Goal: Contribute content: Contribute content

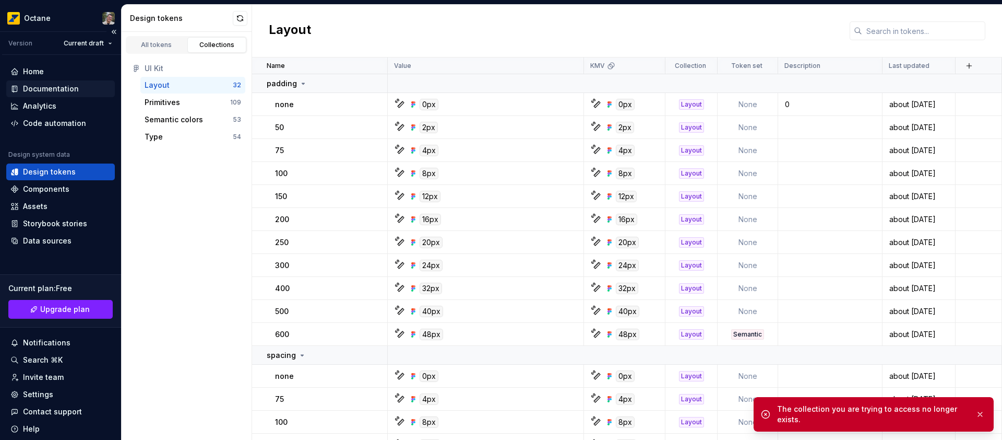
click at [78, 90] on div "Documentation" at bounding box center [60, 89] width 100 height 10
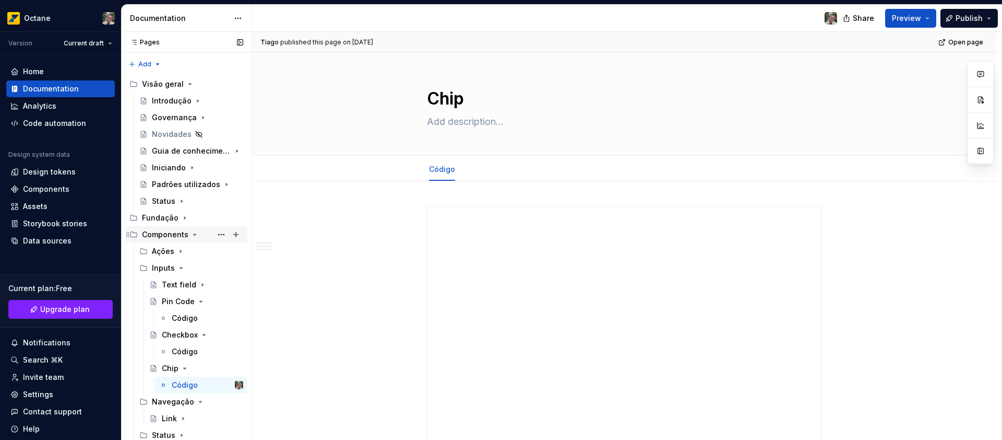
click at [192, 235] on icon "Page tree" at bounding box center [195, 234] width 8 height 8
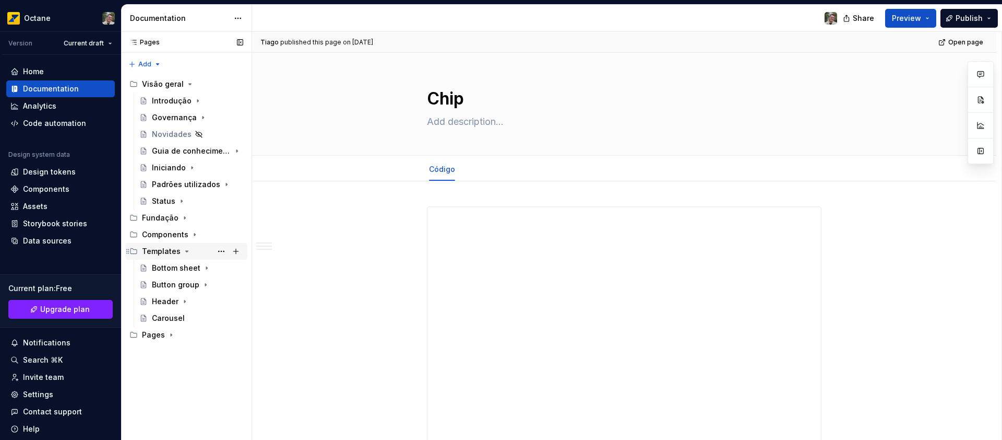
click at [184, 252] on icon "Page tree" at bounding box center [187, 251] width 8 height 8
click at [170, 270] on icon "Page tree" at bounding box center [171, 268] width 8 height 8
click at [236, 270] on button "Page tree" at bounding box center [236, 267] width 15 height 15
type textarea "*"
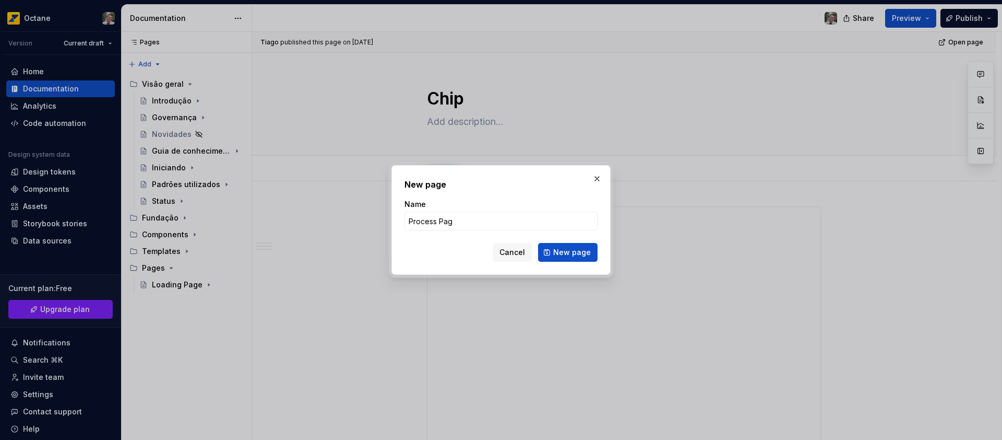
type input "Process Page"
click button "New page" at bounding box center [568, 252] width 60 height 19
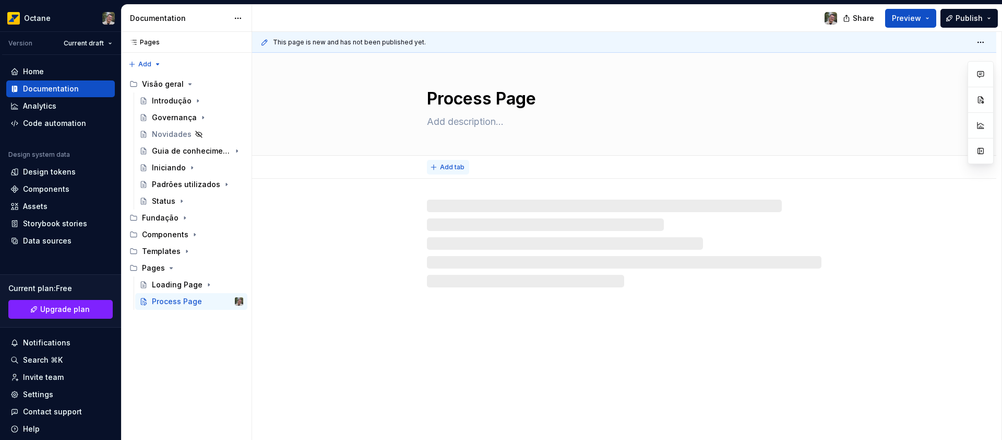
click at [441, 165] on span "Add tab" at bounding box center [452, 167] width 25 height 8
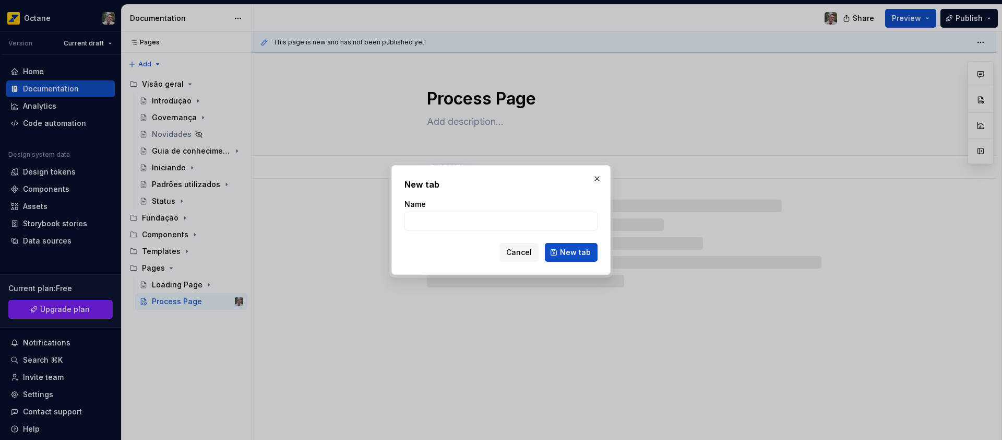
type textarea "*"
type input "C"
type textarea "*"
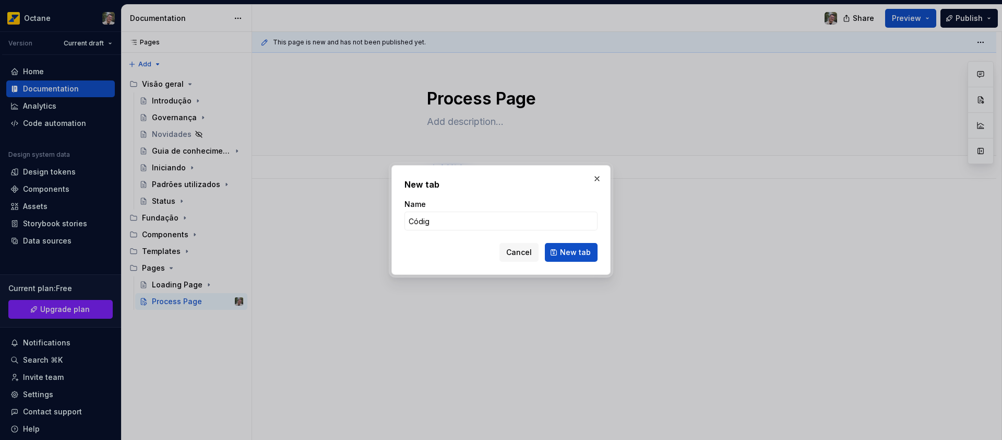
type input "Código"
click button "New tab" at bounding box center [571, 252] width 53 height 19
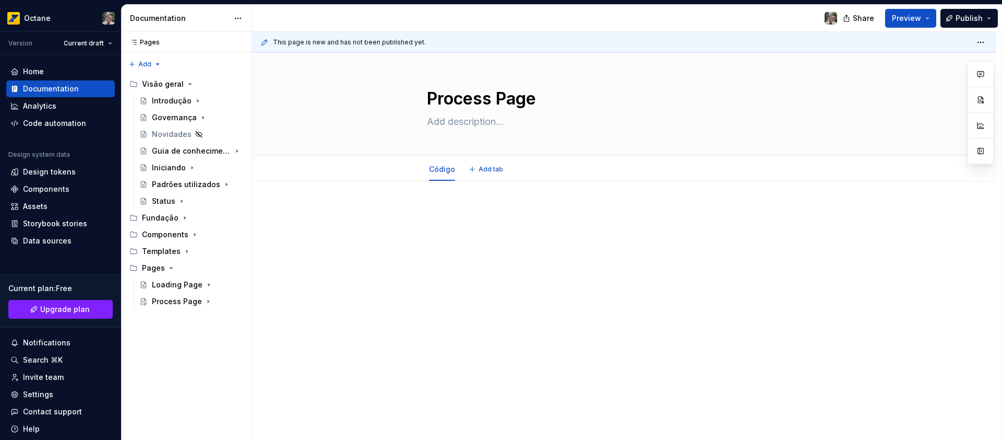
click at [516, 233] on div at bounding box center [624, 226] width 395 height 40
click at [493, 215] on p at bounding box center [624, 212] width 395 height 13
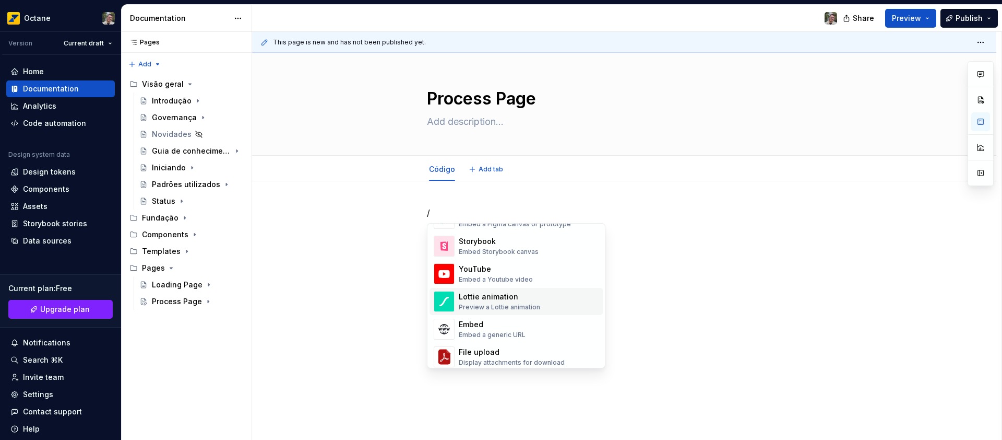
scroll to position [532, 0]
click at [508, 253] on div "Embed Storybook canvas" at bounding box center [499, 254] width 80 height 8
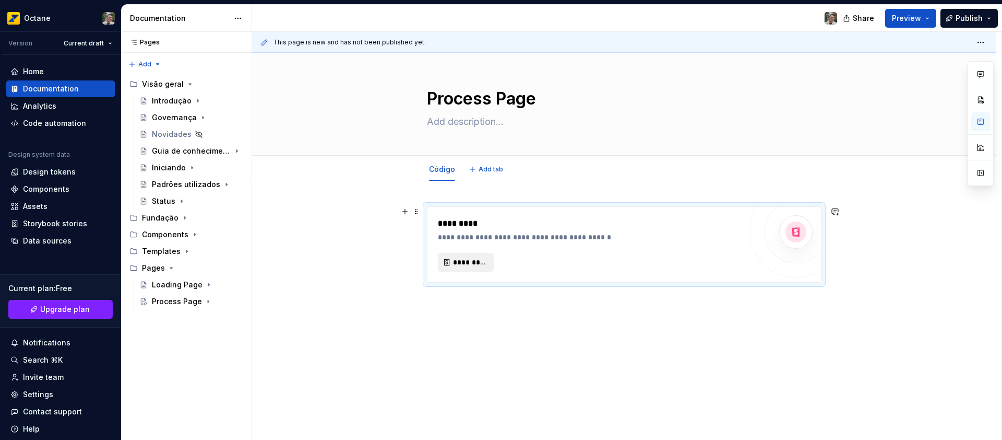
click at [468, 264] on span "*********" at bounding box center [470, 262] width 34 height 10
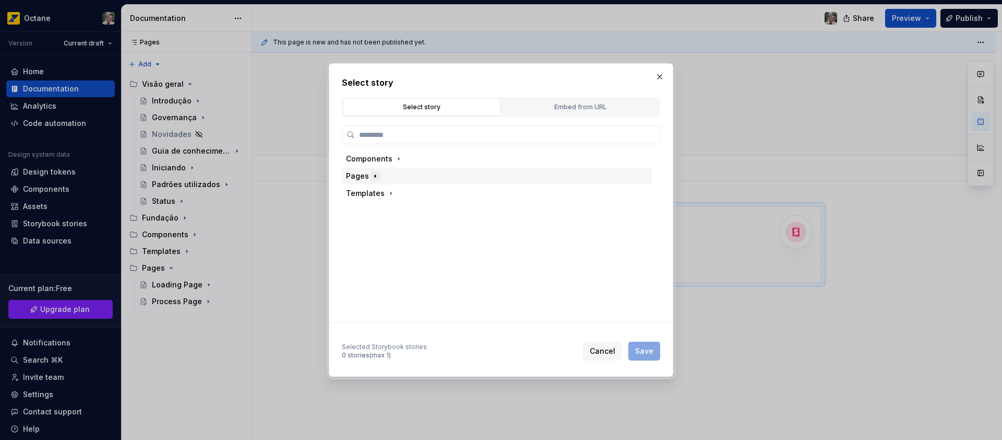
click at [373, 177] on icon "button" at bounding box center [375, 176] width 8 height 8
click at [418, 211] on button "button" at bounding box center [423, 210] width 10 height 10
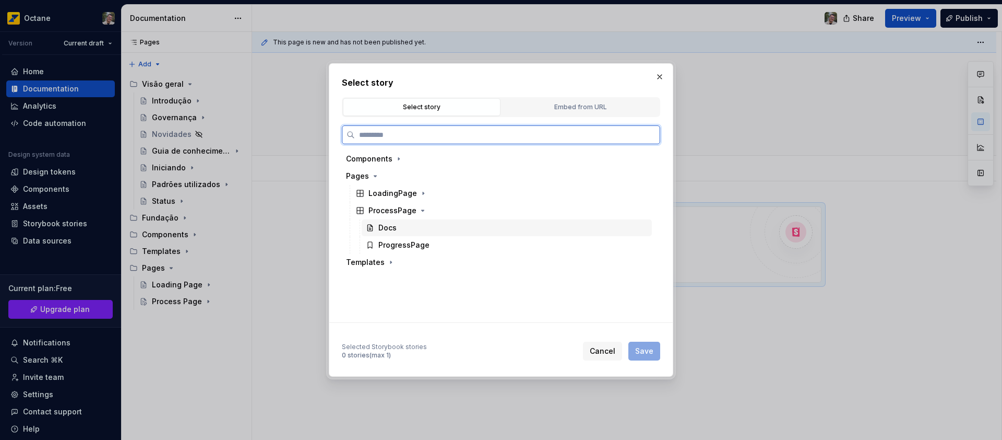
click at [403, 228] on div "Docs" at bounding box center [507, 227] width 290 height 17
click at [651, 349] on span "Save" at bounding box center [644, 351] width 18 height 10
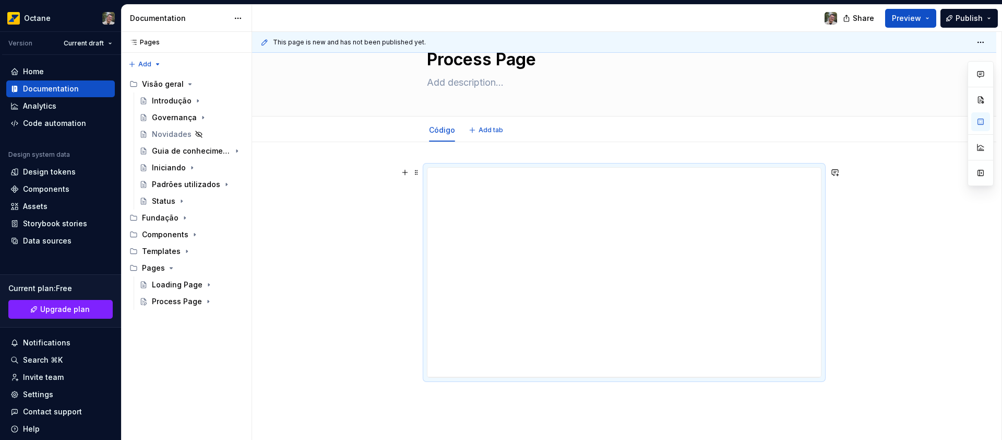
scroll to position [121, 0]
drag, startPoint x: 624, startPoint y: 294, endPoint x: 620, endPoint y: 386, distance: 91.4
click at [618, 388] on div at bounding box center [624, 388] width 17 height 2
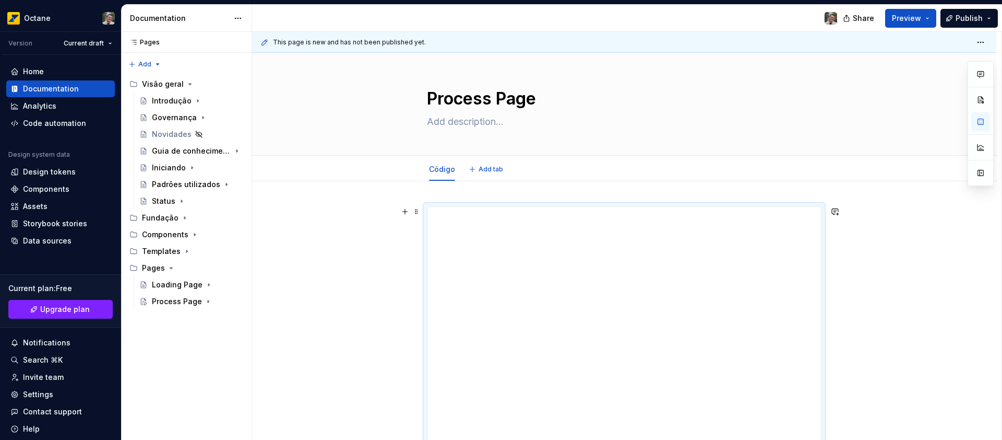
click at [848, 235] on div at bounding box center [624, 418] width 744 height 474
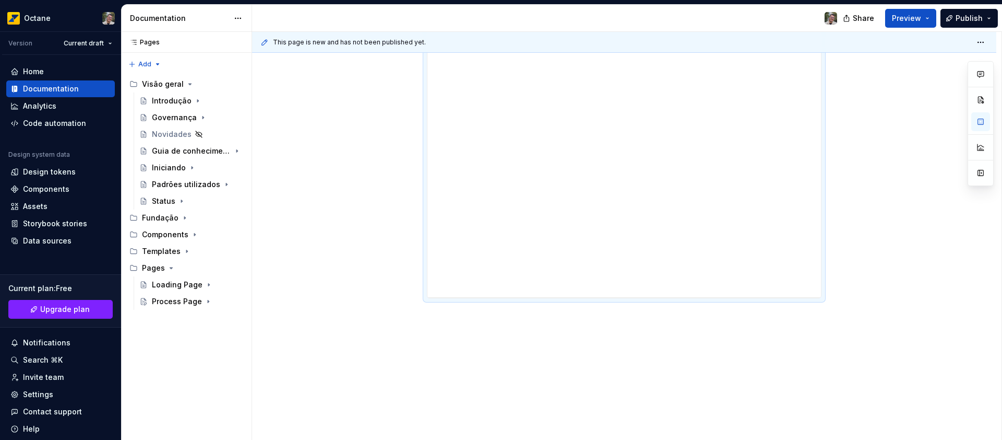
scroll to position [215, 0]
click at [448, 342] on div at bounding box center [624, 203] width 744 height 474
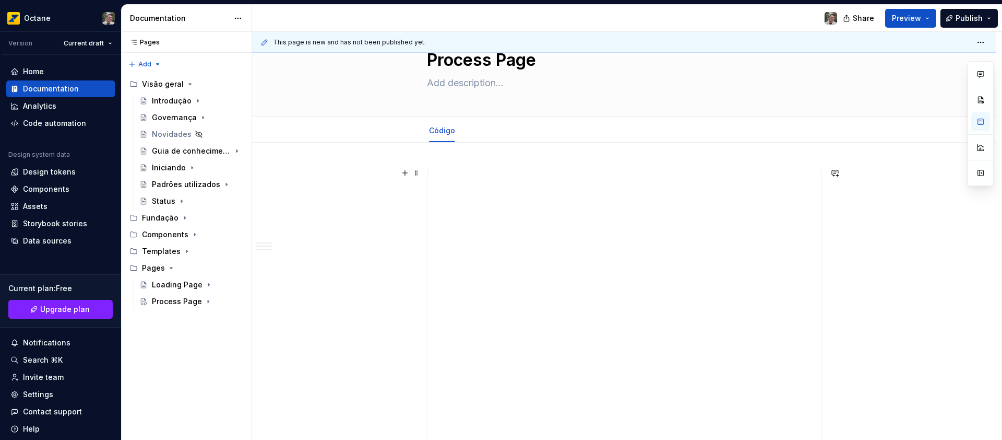
scroll to position [0, 0]
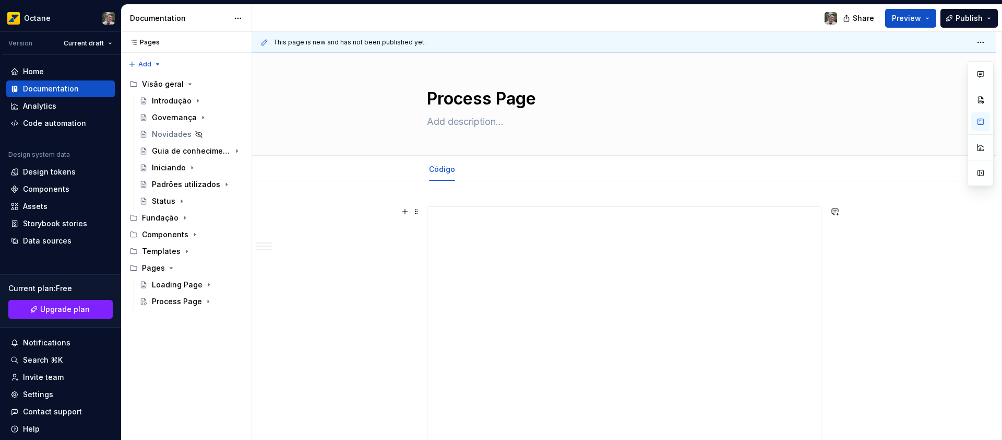
click at [917, 21] on span "Preview" at bounding box center [906, 18] width 29 height 10
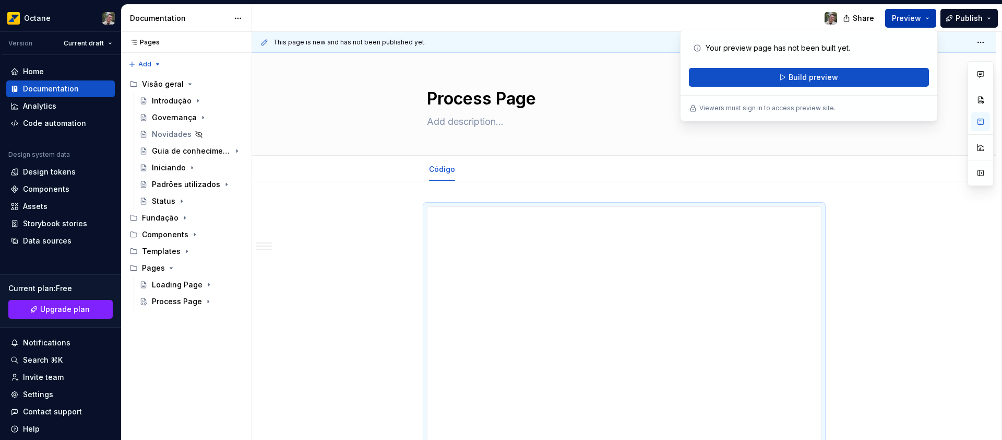
click at [917, 21] on span "Preview" at bounding box center [906, 18] width 29 height 10
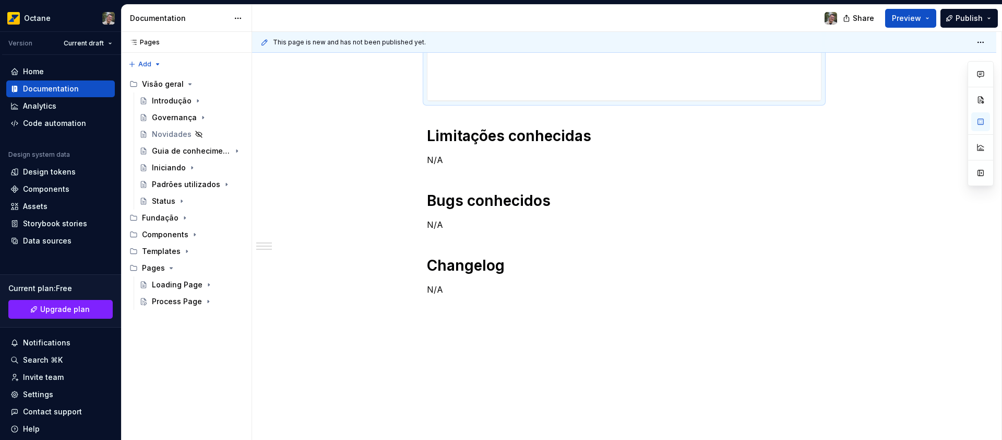
scroll to position [53, 0]
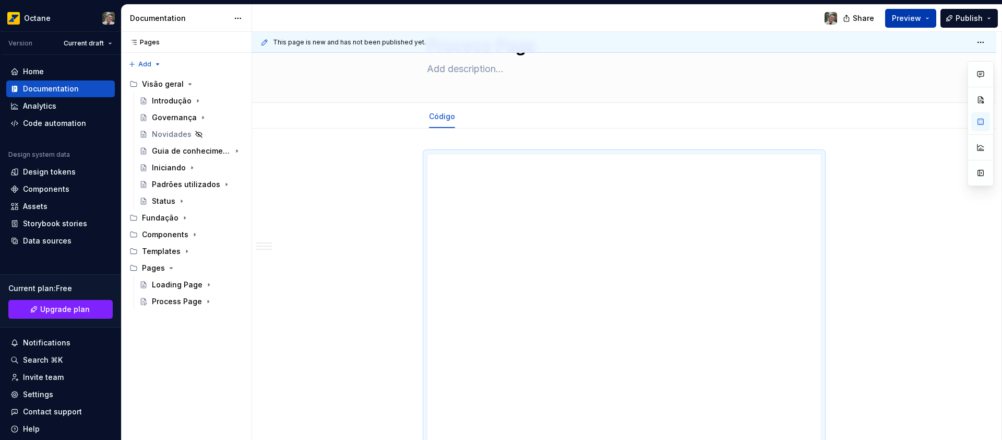
click at [927, 21] on button "Preview" at bounding box center [910, 18] width 51 height 19
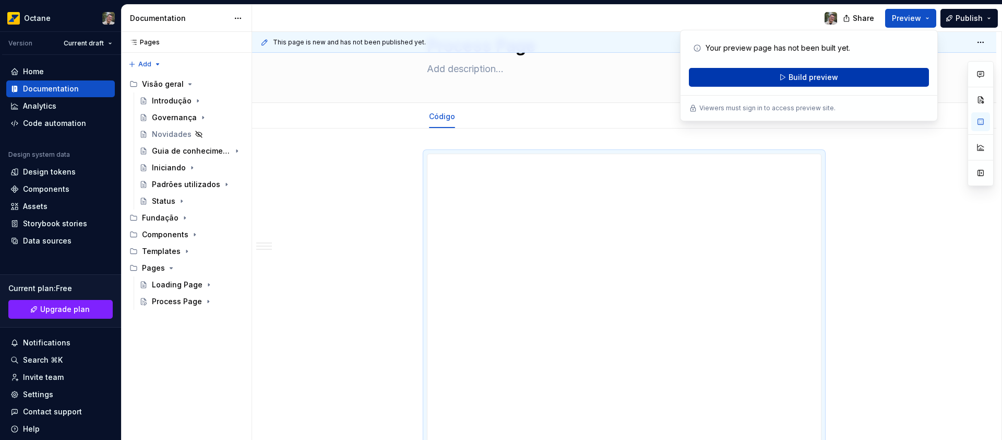
click at [864, 77] on button "Build preview" at bounding box center [809, 77] width 240 height 19
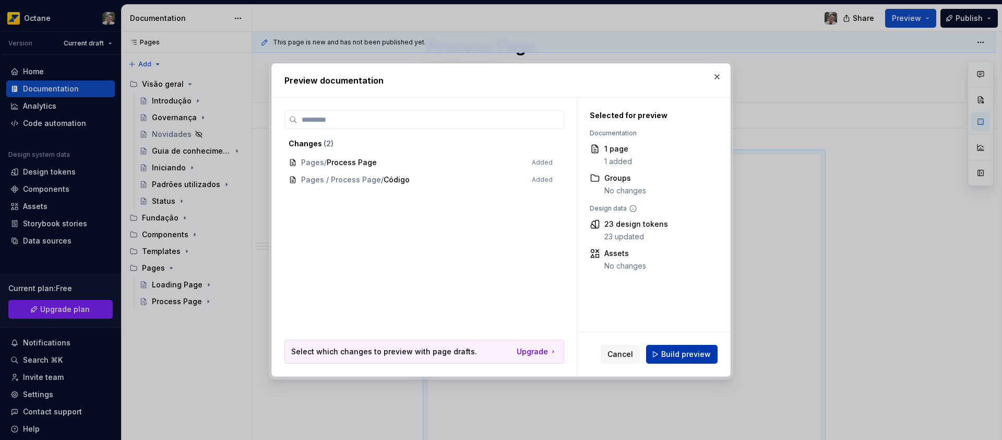
click at [676, 360] on button "Build preview" at bounding box center [682, 354] width 72 height 19
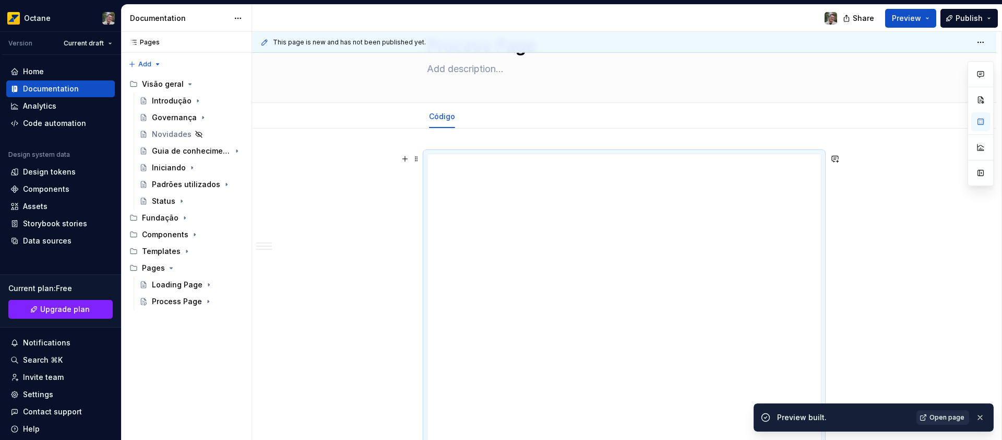
click at [940, 419] on span "Open page" at bounding box center [947, 417] width 35 height 8
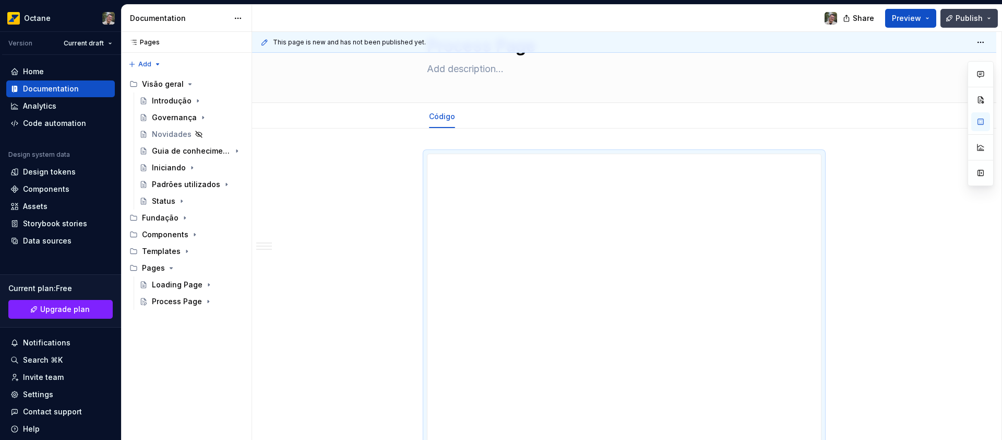
click at [958, 18] on span "Publish" at bounding box center [969, 18] width 27 height 10
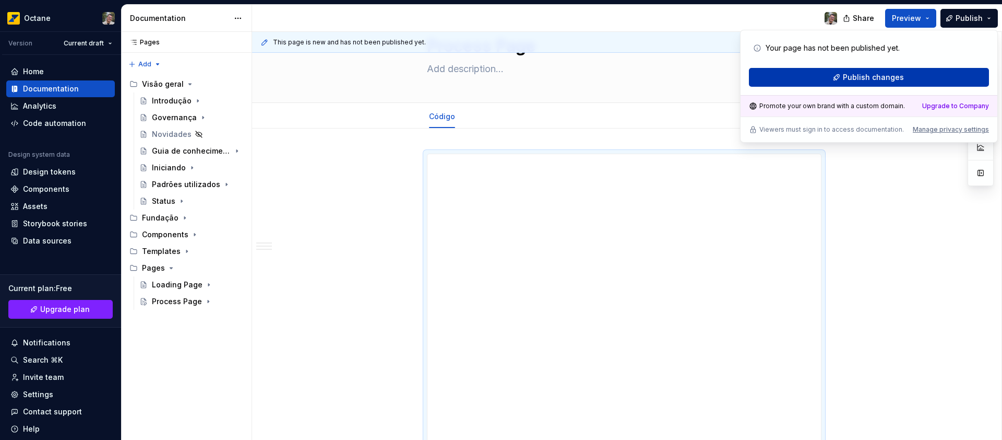
click at [895, 81] on span "Publish changes" at bounding box center [873, 77] width 61 height 10
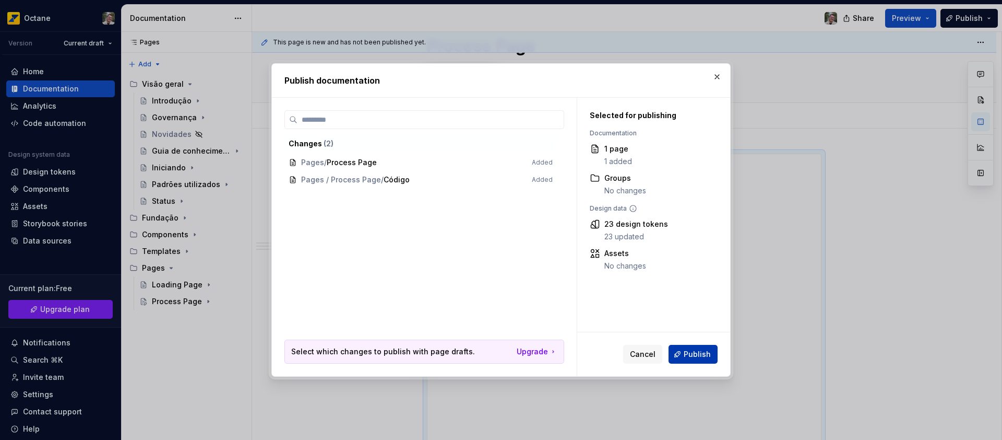
click at [694, 357] on span "Publish" at bounding box center [697, 354] width 27 height 10
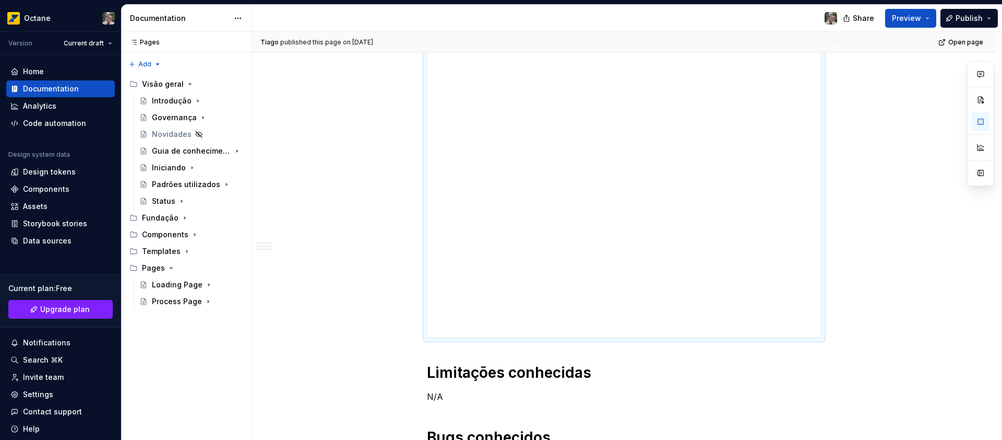
scroll to position [277, 0]
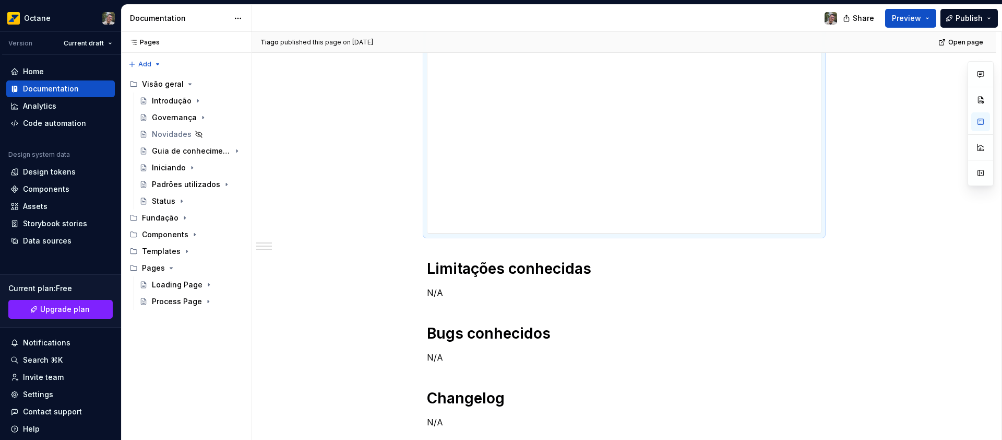
click at [348, 183] on div "[PERSON_NAME] published this page on [DATE] Open page Process Page Edit header …" at bounding box center [627, 236] width 750 height 408
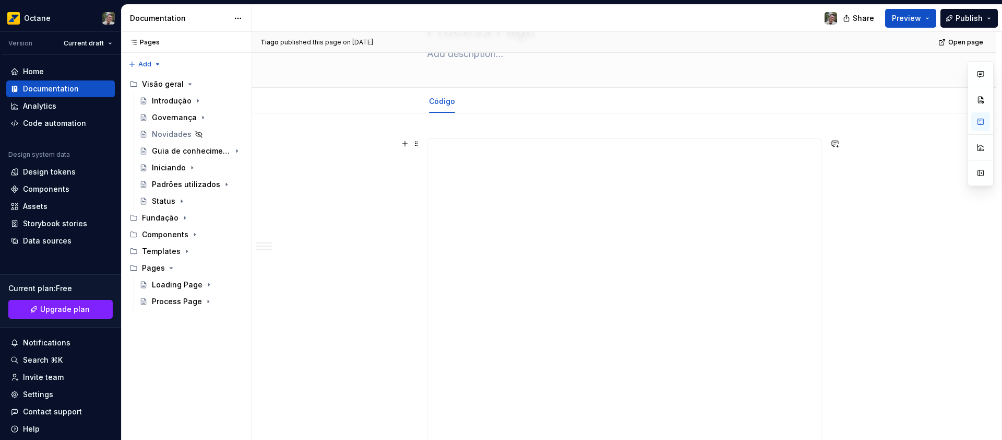
scroll to position [48, 0]
type textarea "*"
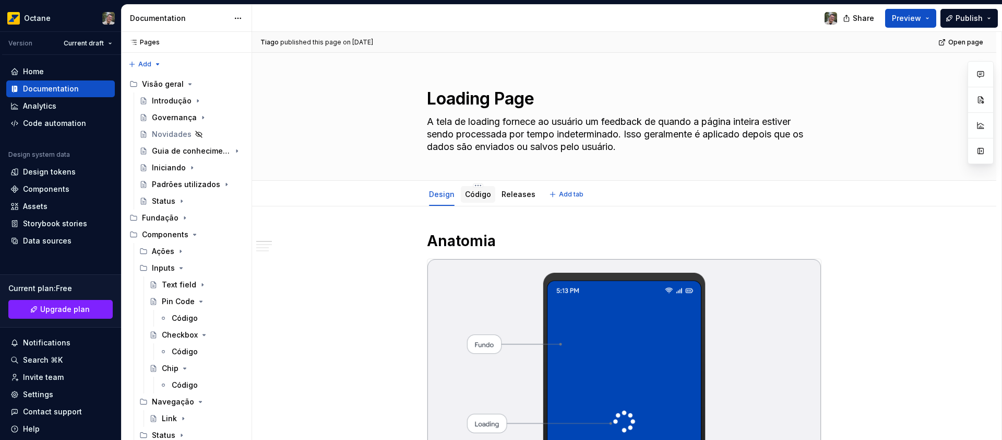
click at [469, 199] on div "Código" at bounding box center [478, 194] width 26 height 13
click at [472, 196] on link "Código" at bounding box center [478, 193] width 26 height 9
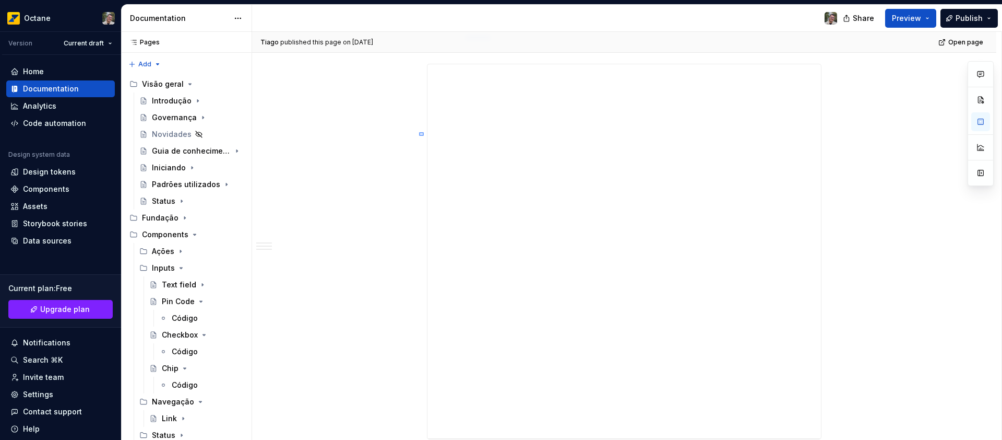
scroll to position [543, 0]
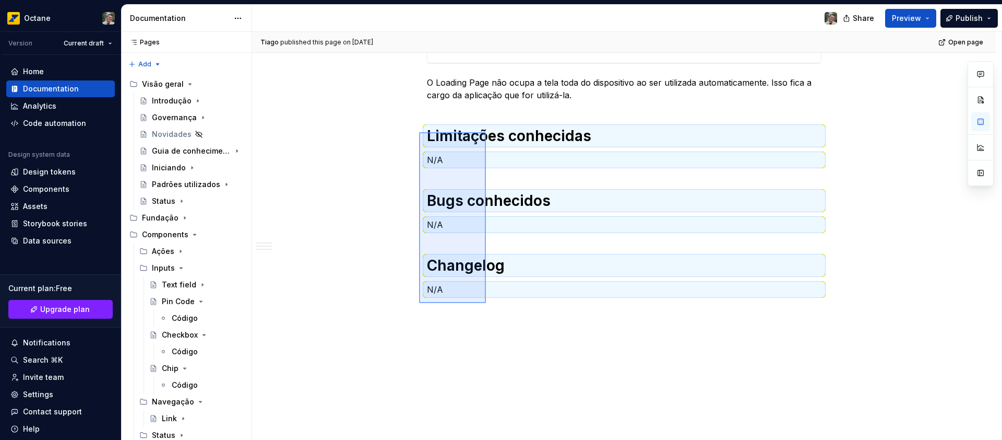
drag, startPoint x: 424, startPoint y: 136, endPoint x: 486, endPoint y: 303, distance: 178.2
click at [486, 303] on div "Tiago published this page on August 29, 2025 Open page Loading Page A tela de l…" at bounding box center [627, 236] width 750 height 408
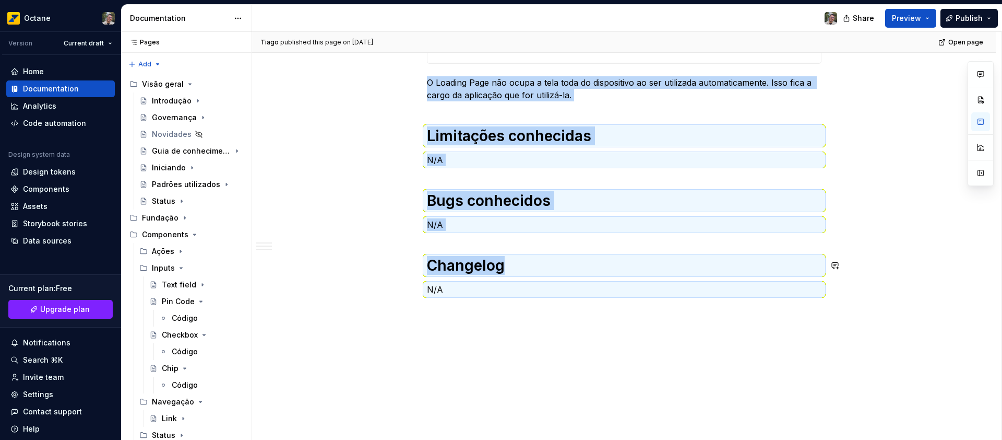
copy div "O Loading Page não ocupa a tela toda do dispositivo ao ser utilizada automatica…"
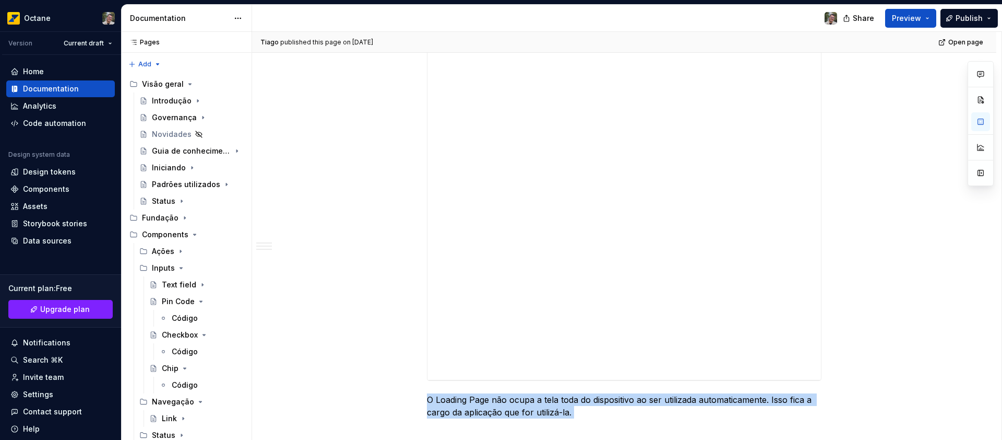
scroll to position [347, 0]
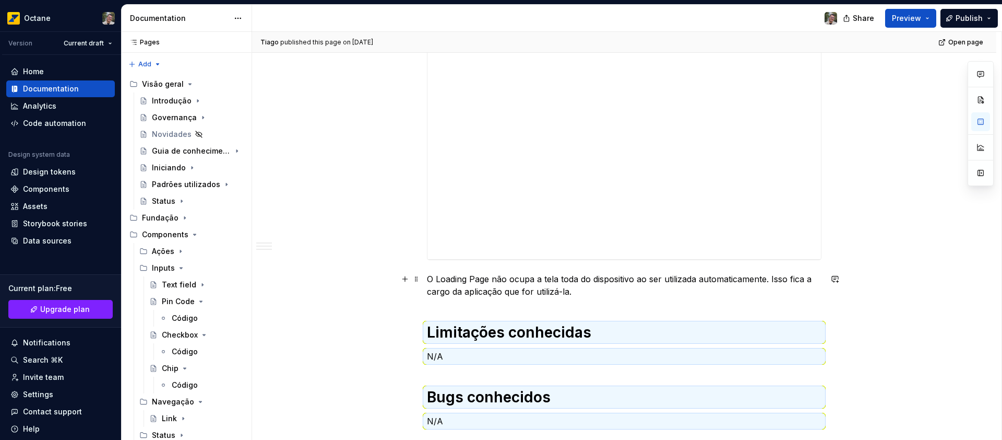
click at [580, 294] on p "O Loading Page não ocupa a tela toda do dispositivo ao ser utilizada automatica…" at bounding box center [624, 284] width 395 height 25
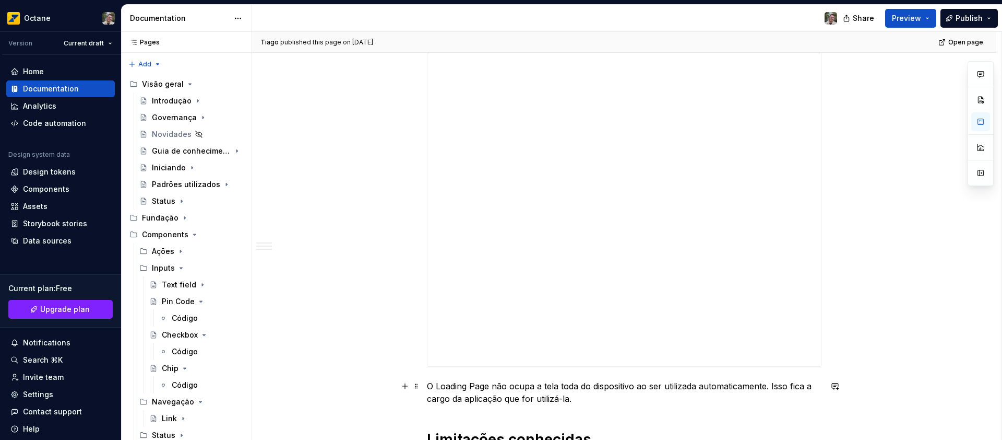
scroll to position [0, 0]
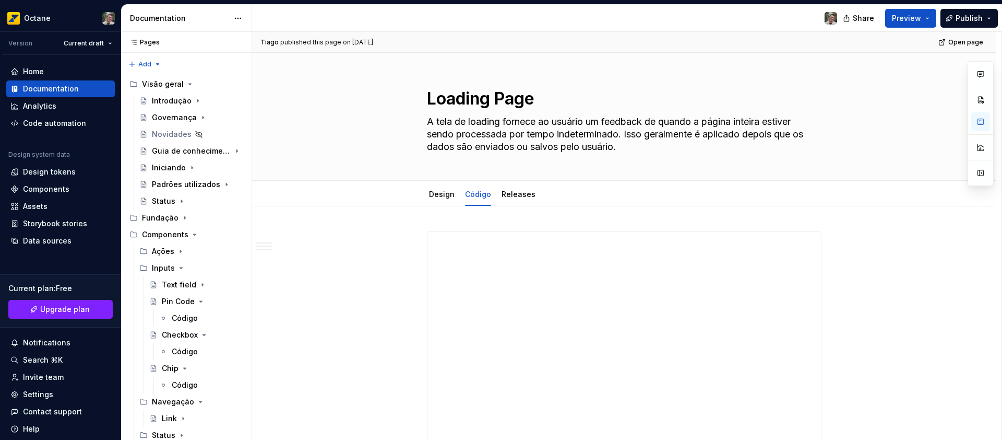
type textarea "*"
